Goal: Task Accomplishment & Management: Manage account settings

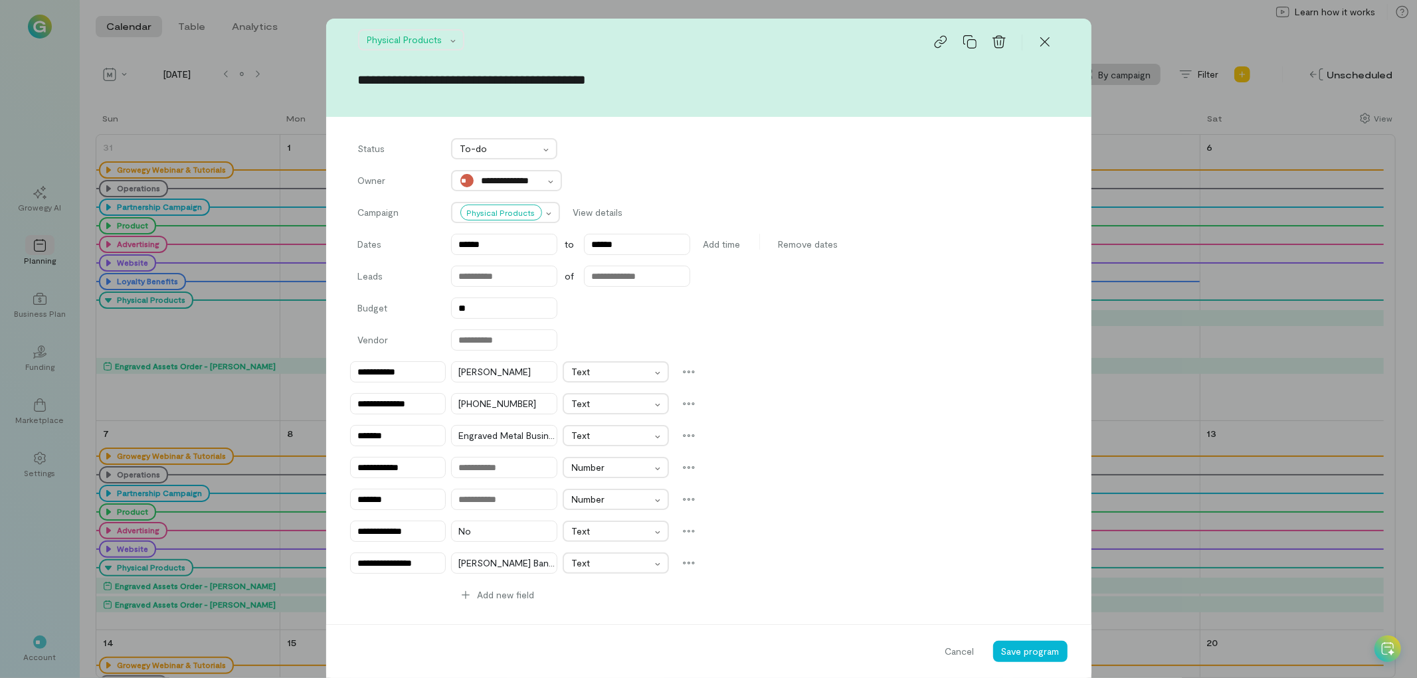
scroll to position [264, 0]
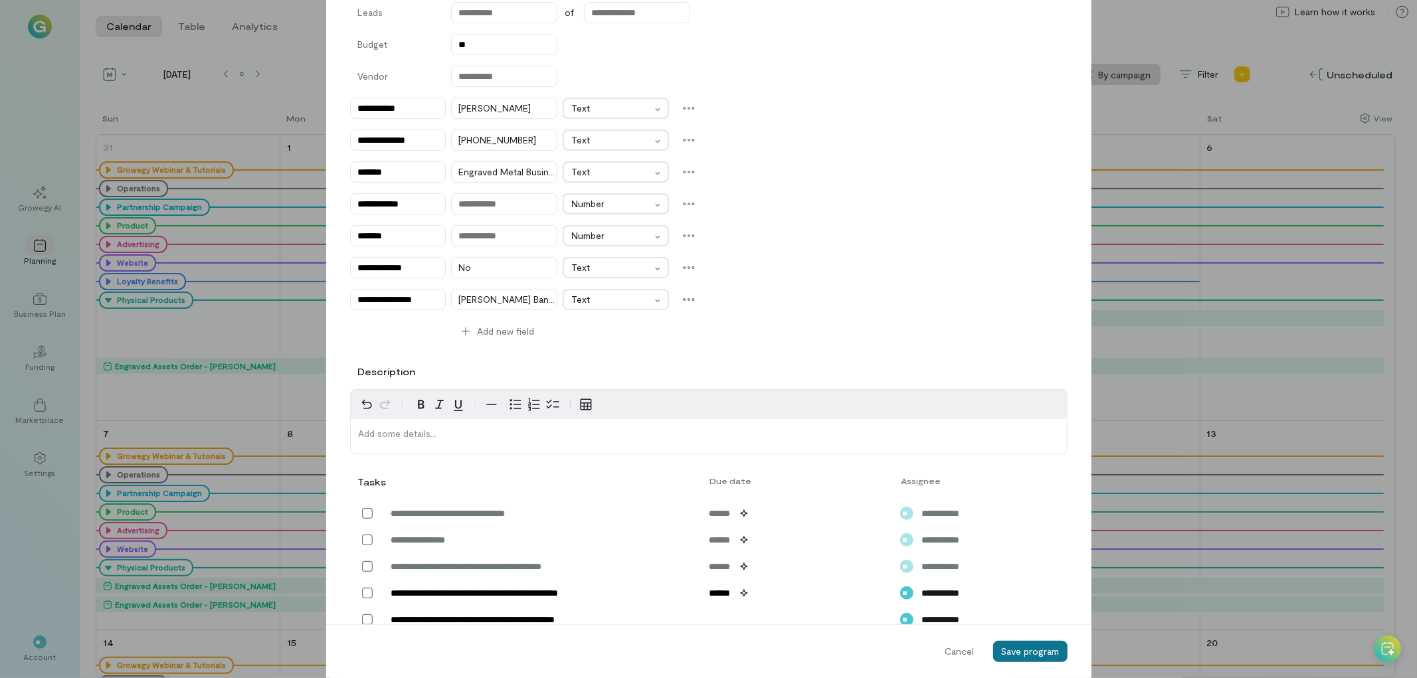
click at [1046, 648] on span "Save program" at bounding box center [1030, 651] width 58 height 11
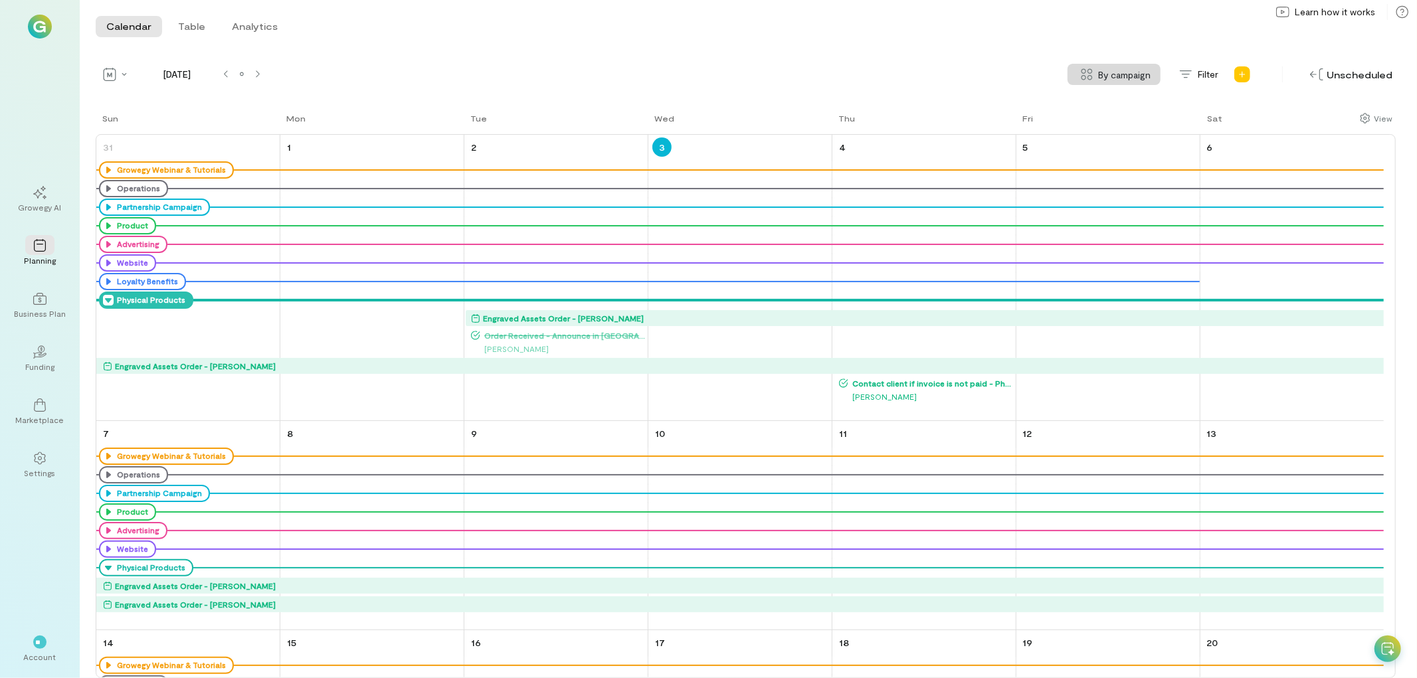
click at [107, 302] on icon at bounding box center [108, 300] width 11 height 11
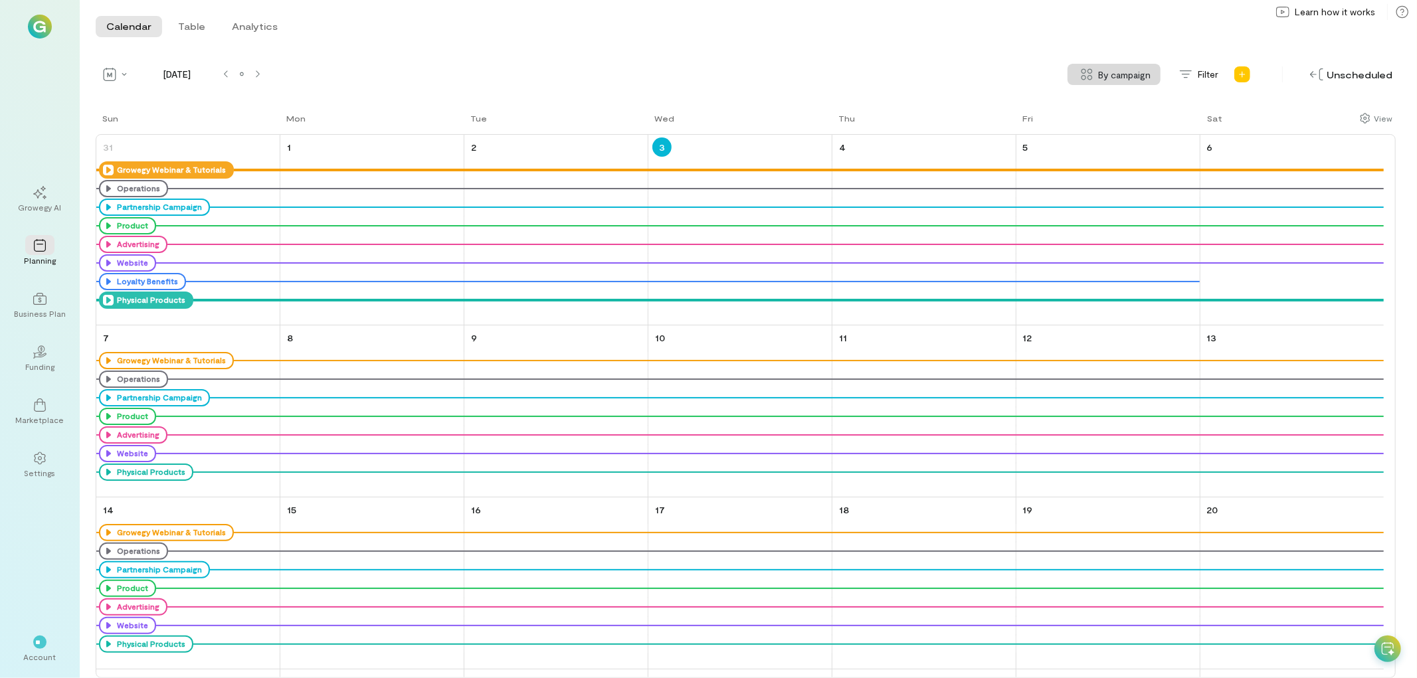
click at [103, 165] on icon at bounding box center [108, 170] width 11 height 11
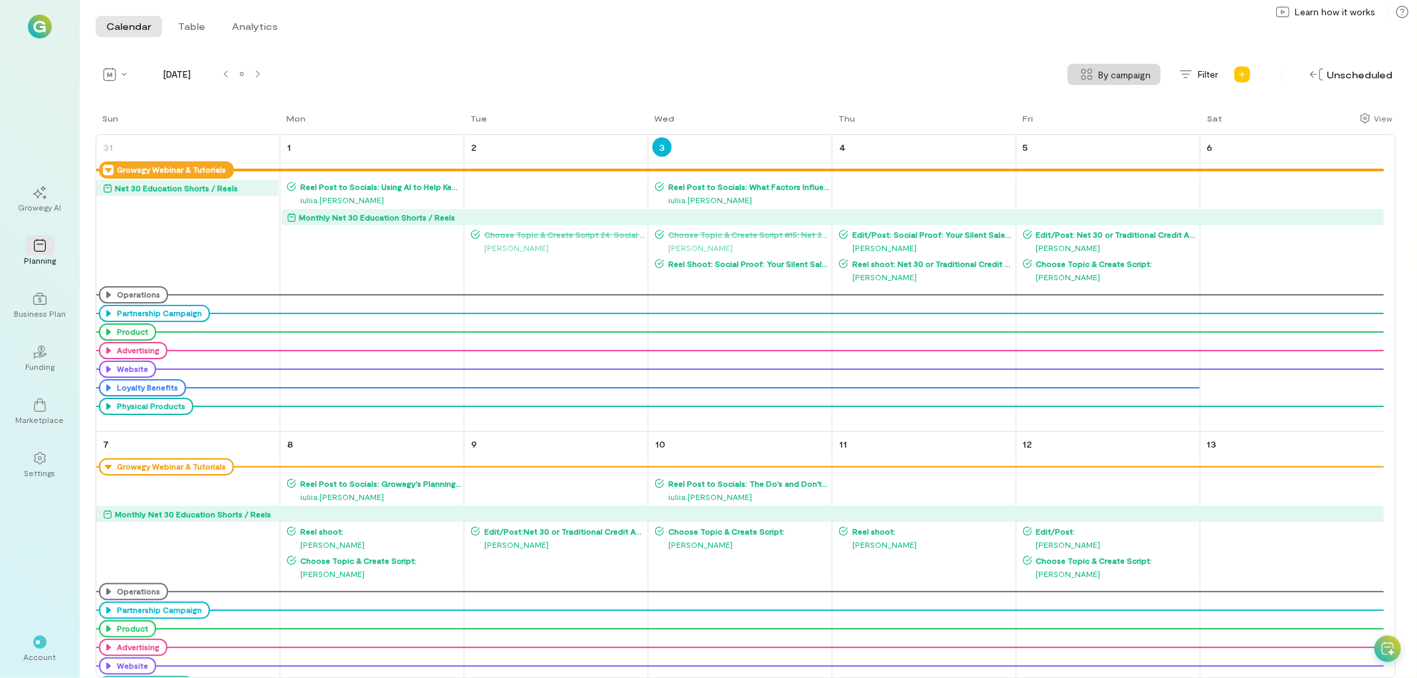
click at [736, 260] on span "Reel Shoot: Social Proof: Your Silent Salesperson" at bounding box center [747, 263] width 166 height 11
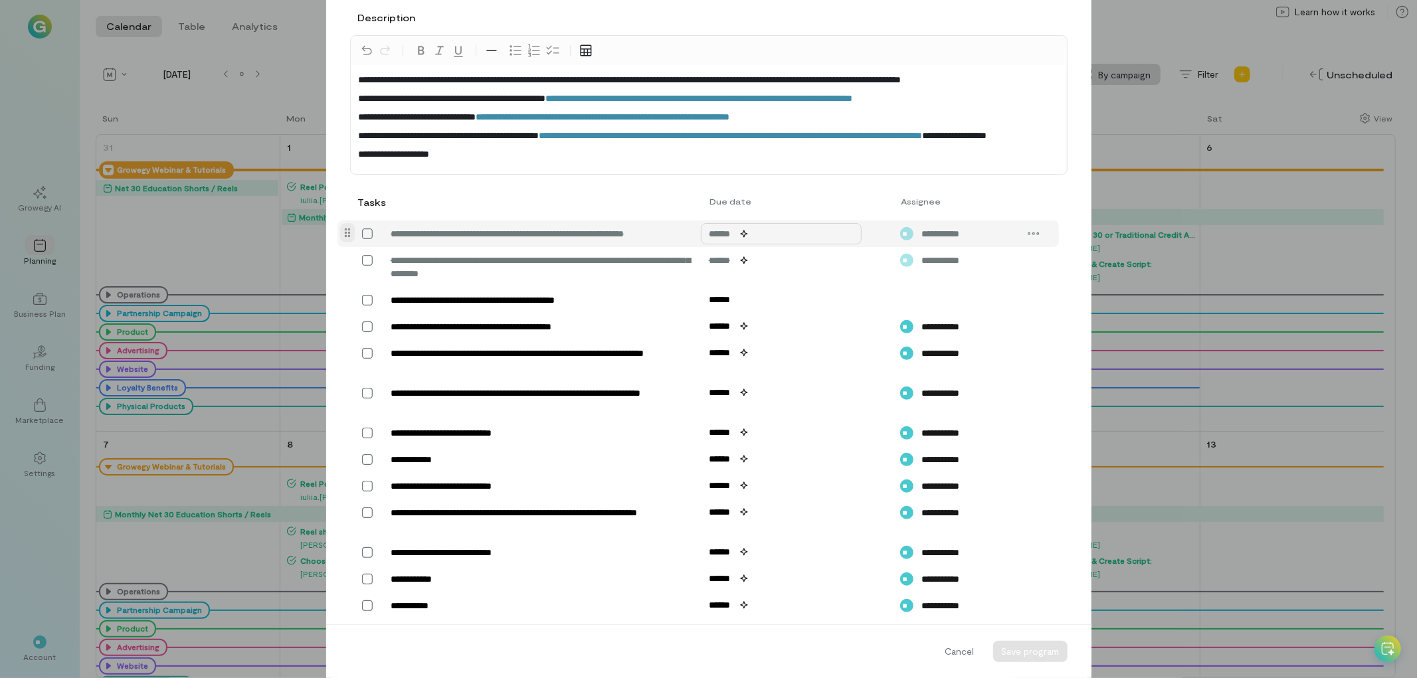
scroll to position [395, 0]
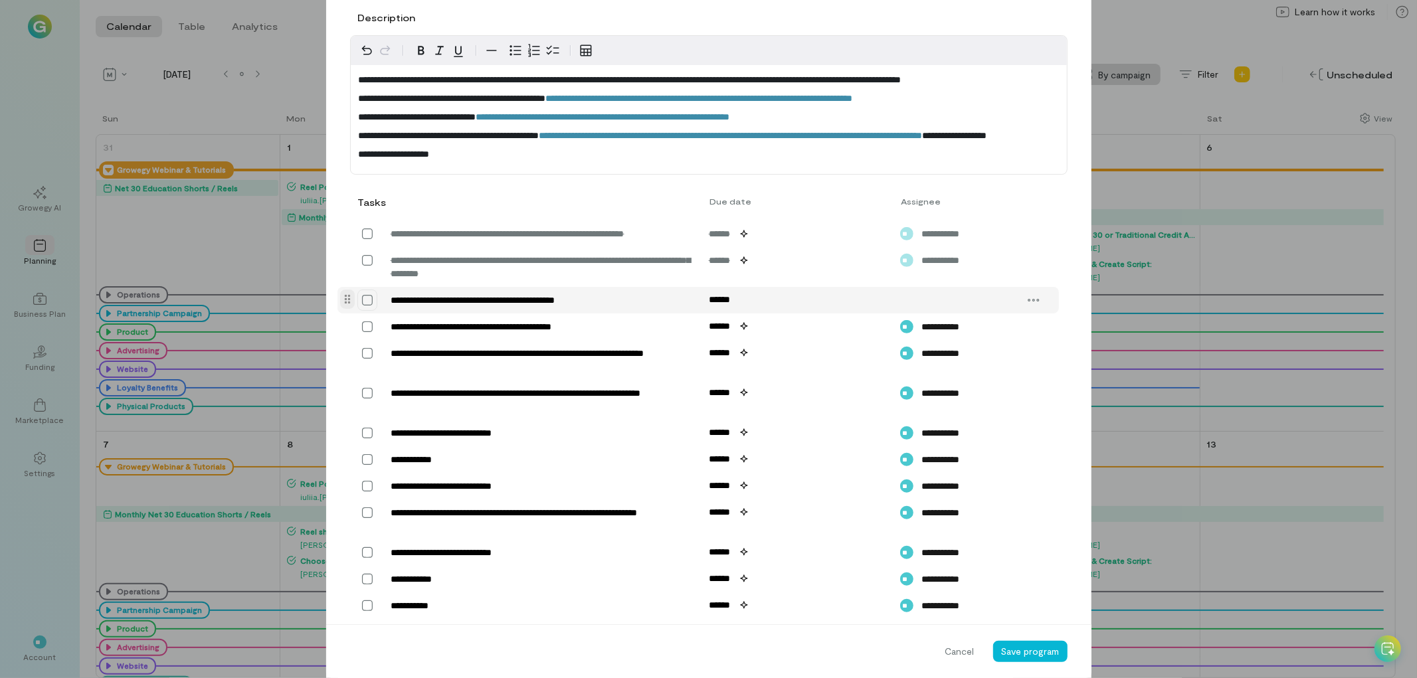
click at [361, 307] on icon at bounding box center [367, 300] width 13 height 13
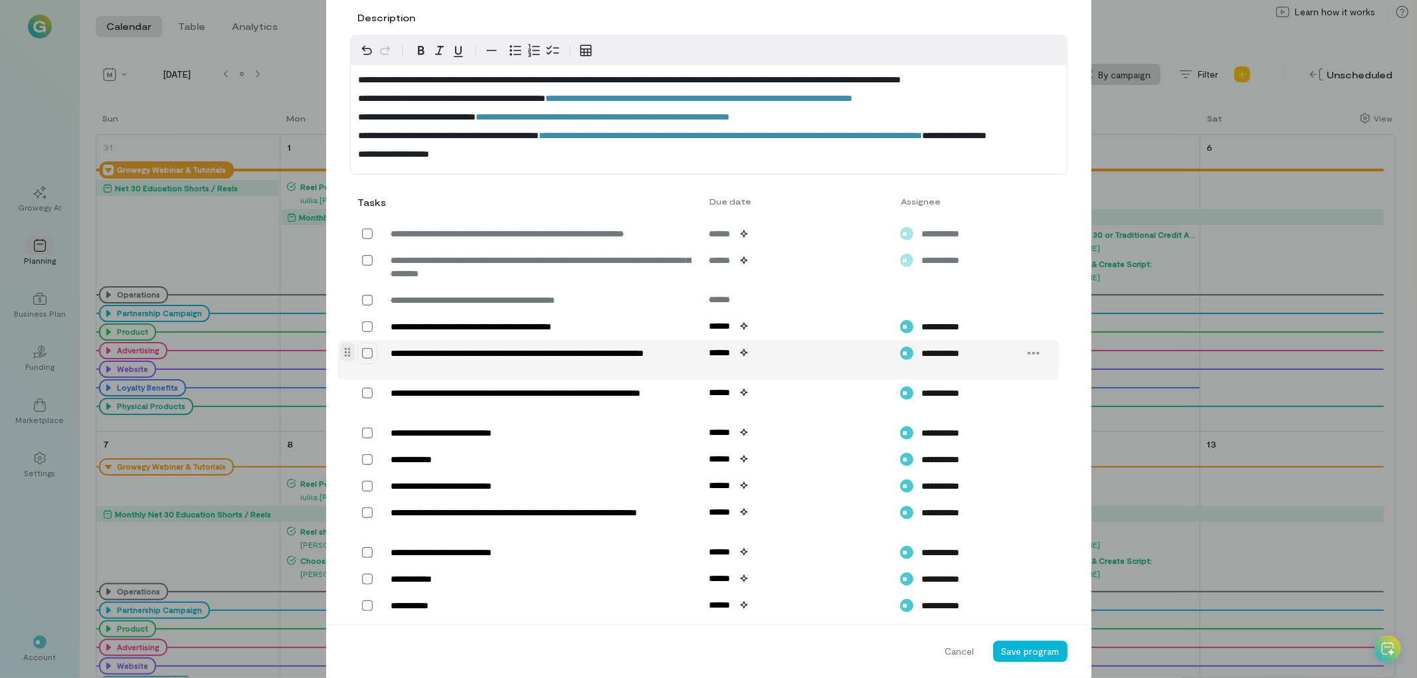
click at [367, 360] on icon at bounding box center [367, 353] width 13 height 13
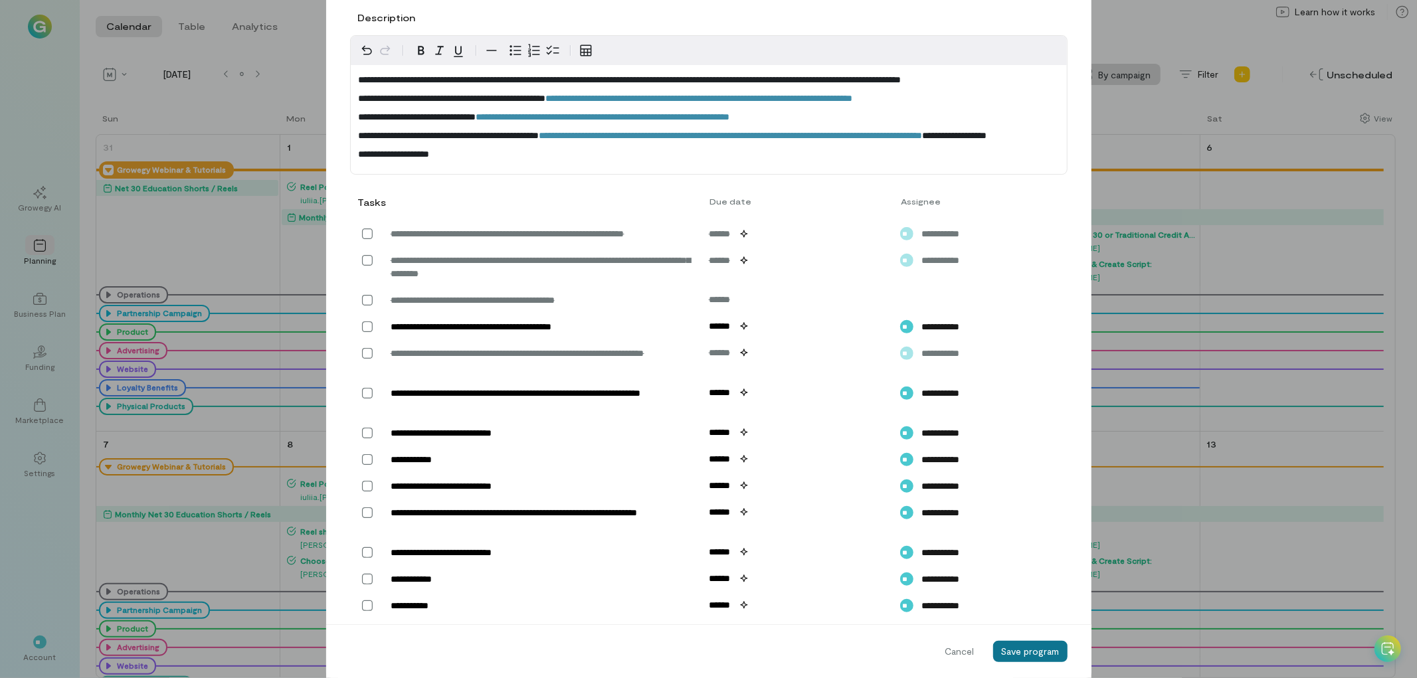
click at [1042, 652] on span "Save program" at bounding box center [1030, 651] width 58 height 11
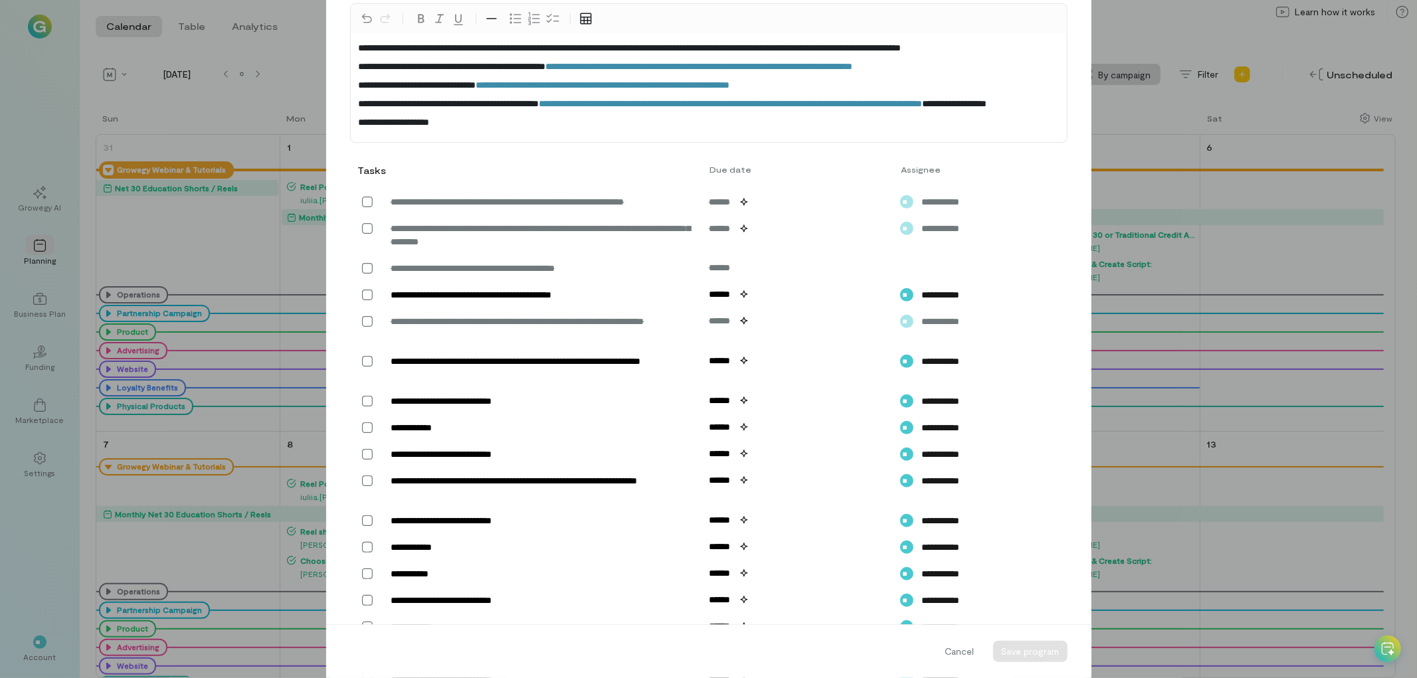
scroll to position [363, 0]
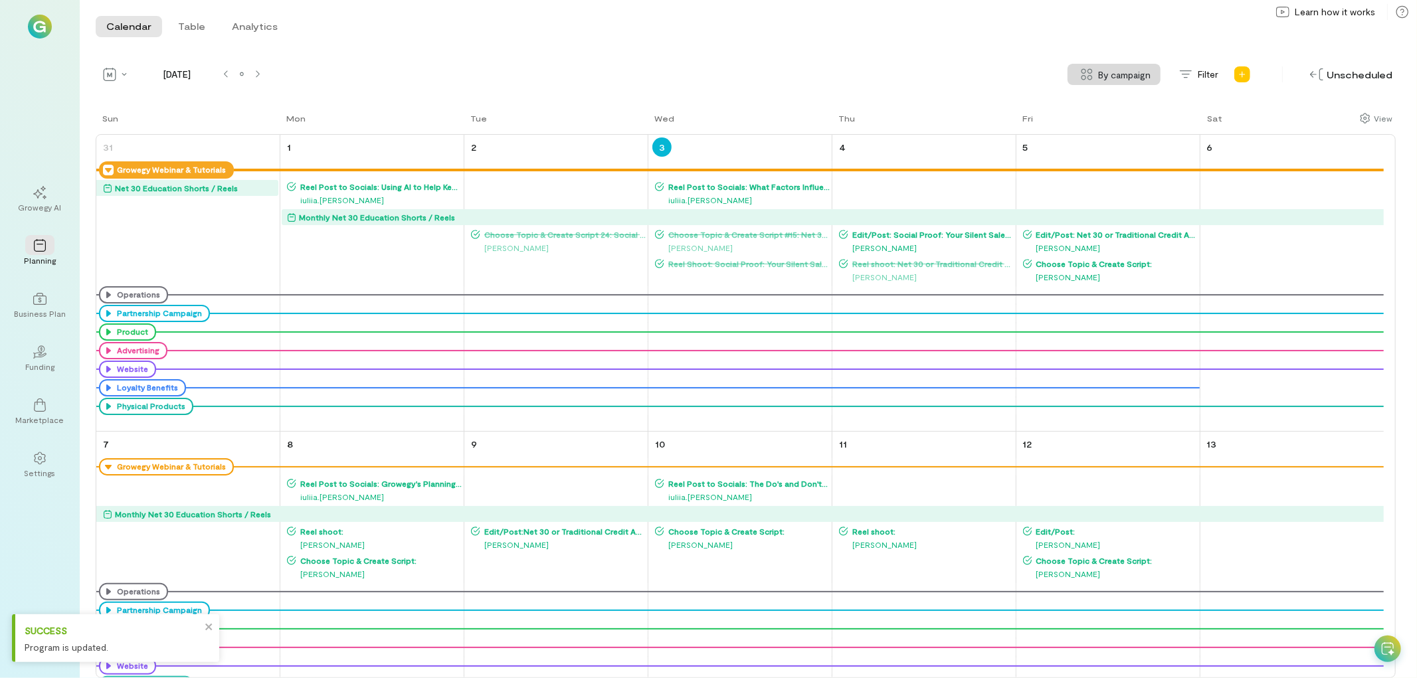
click at [387, 188] on span "Reel Post to Socials: Using AI to Help Keep Your Business Moving Forward" at bounding box center [379, 186] width 166 height 11
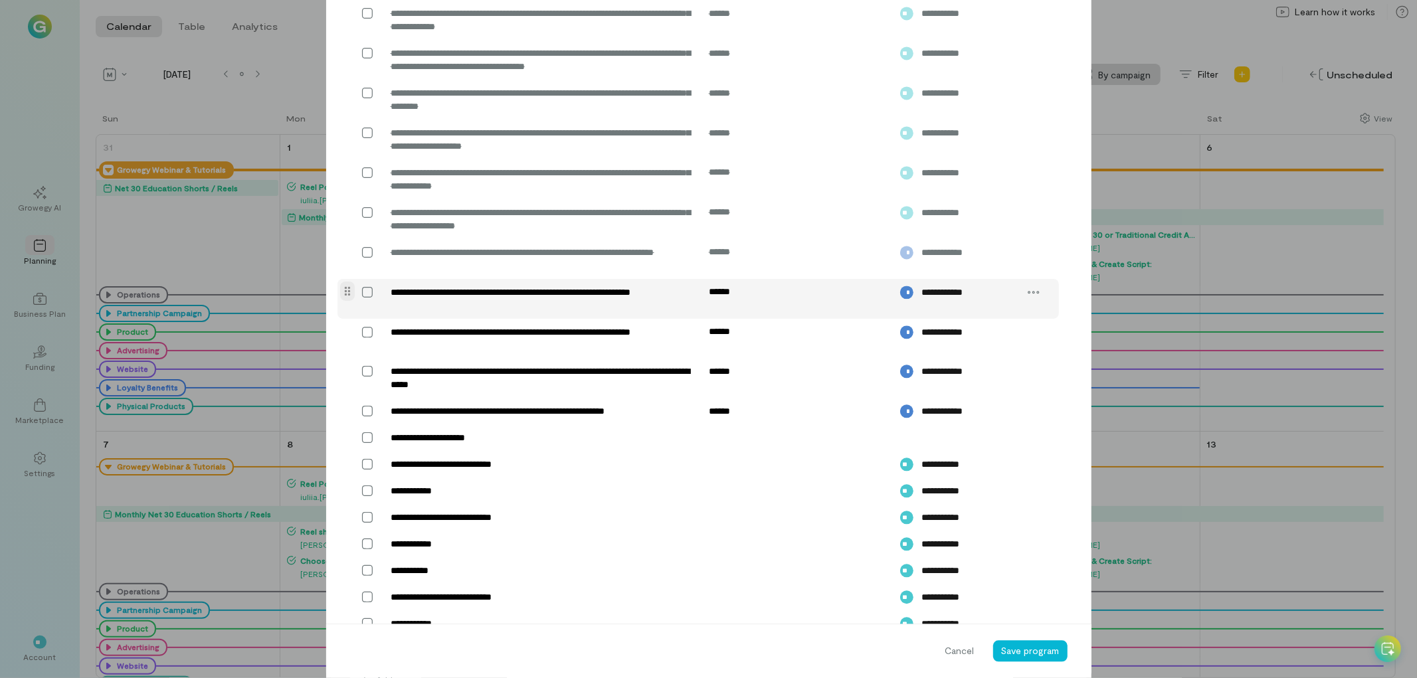
scroll to position [2367, 0]
click at [362, 299] on icon at bounding box center [367, 292] width 13 height 13
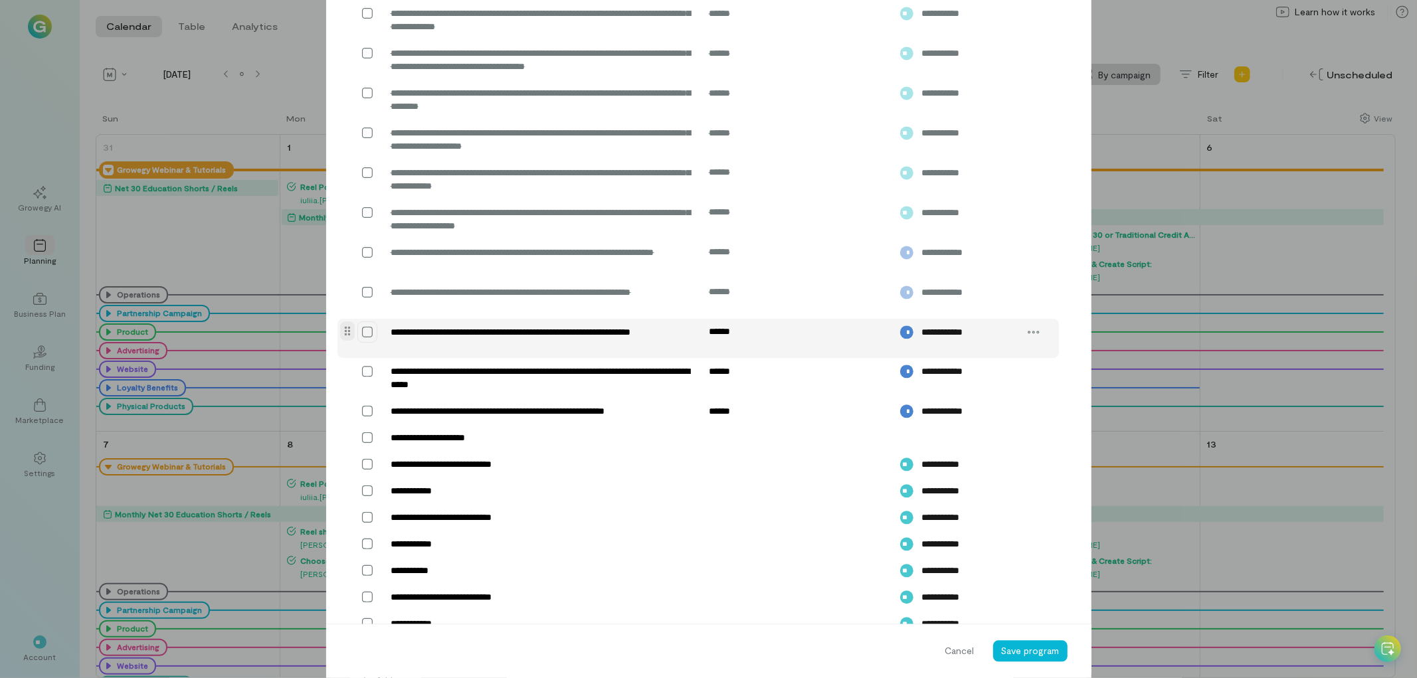
click at [362, 337] on icon at bounding box center [367, 332] width 11 height 11
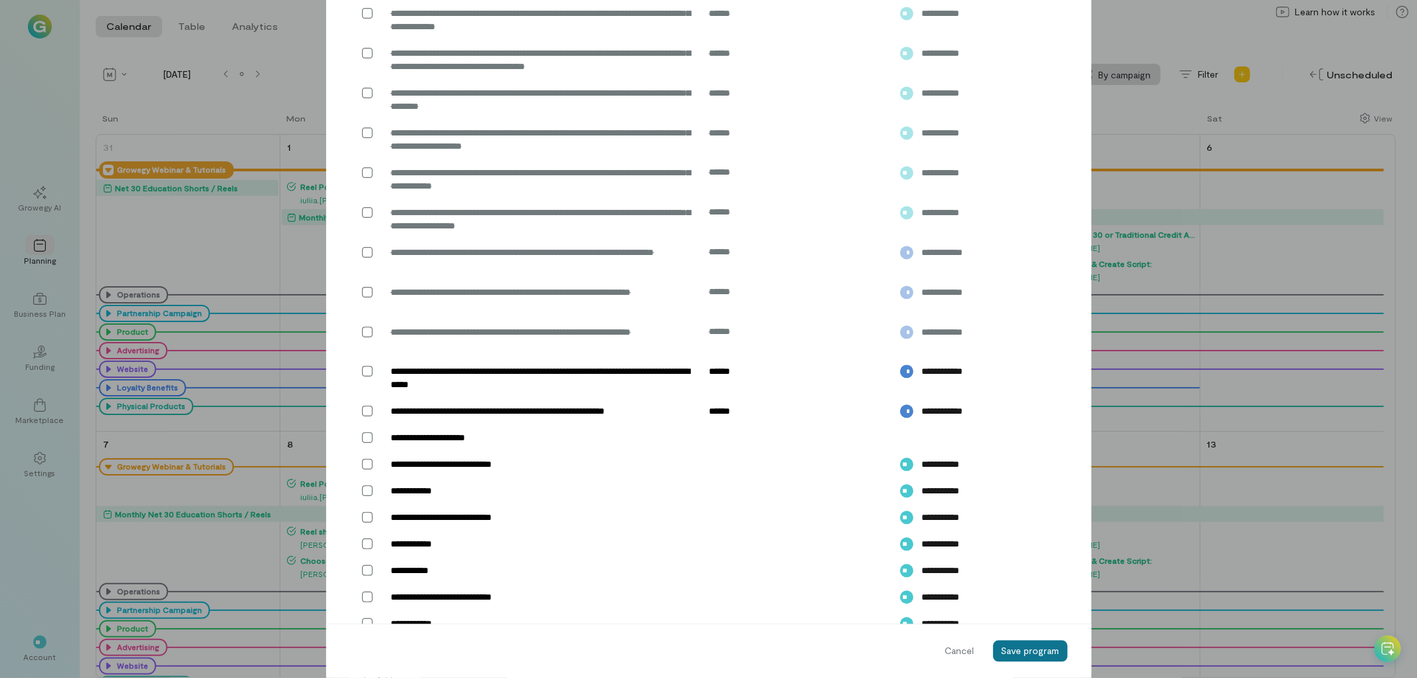
click at [1013, 651] on span "Save program" at bounding box center [1030, 651] width 58 height 11
